Goal: Find specific page/section: Find specific page/section

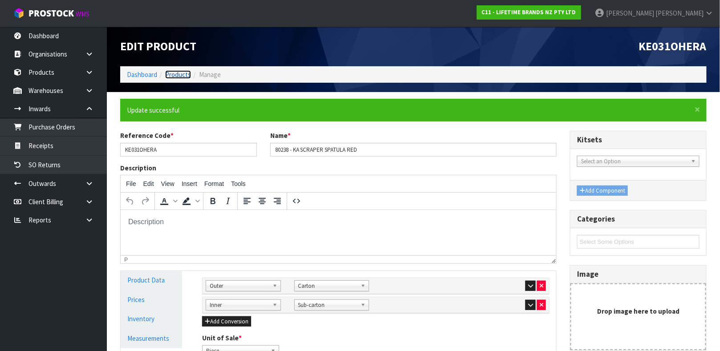
click at [177, 75] on link "Products" at bounding box center [178, 74] width 26 height 8
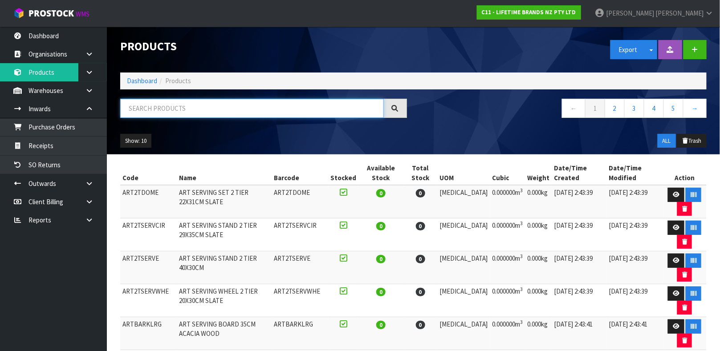
click at [178, 113] on input "text" at bounding box center [252, 108] width 264 height 19
type input "9336473031984"
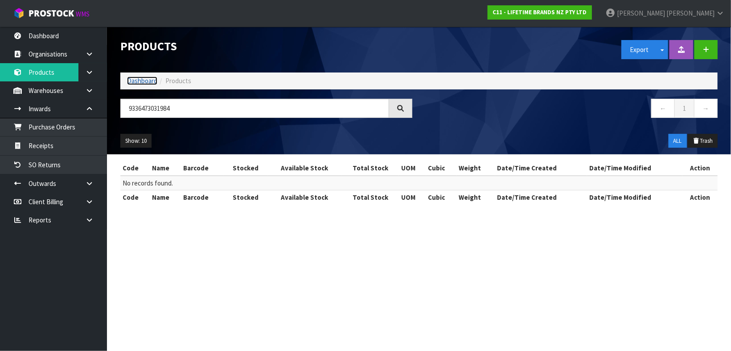
click at [138, 82] on link "Dashboard" at bounding box center [142, 81] width 30 height 8
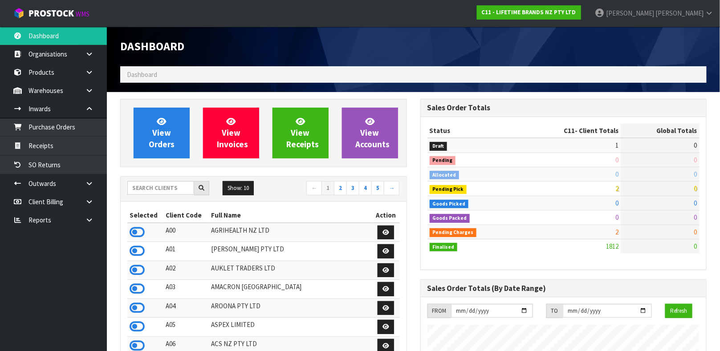
scroll to position [695, 300]
click at [154, 188] on input "text" at bounding box center [160, 188] width 67 height 14
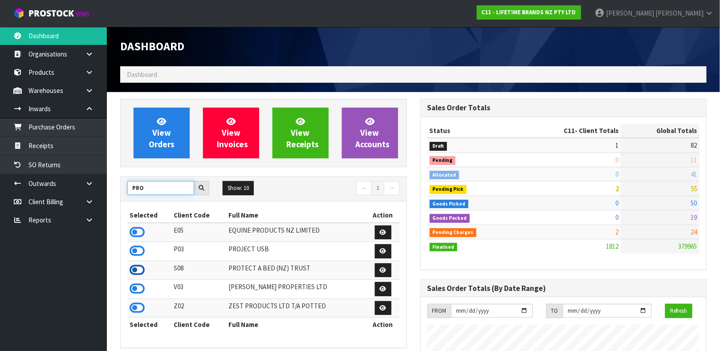
type input "PRO"
click at [139, 271] on icon at bounding box center [137, 270] width 15 height 13
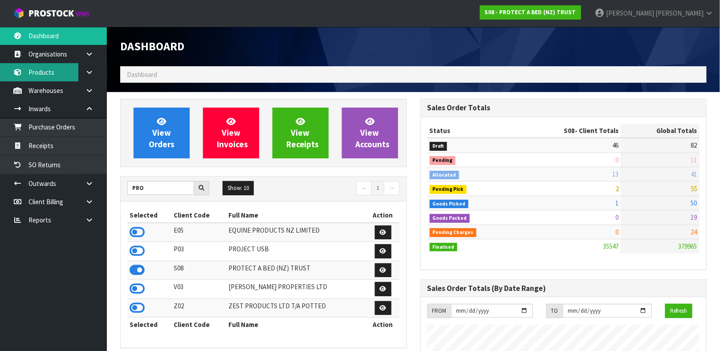
click at [44, 71] on link "Products" at bounding box center [53, 72] width 107 height 18
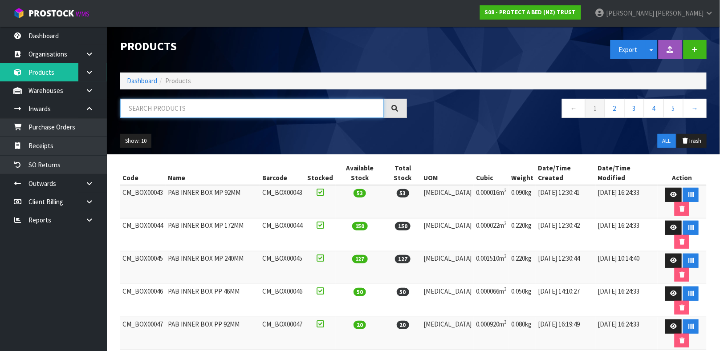
click at [139, 110] on input "text" at bounding box center [252, 108] width 264 height 19
type input "9336473031984"
